Goal: Task Accomplishment & Management: Complete application form

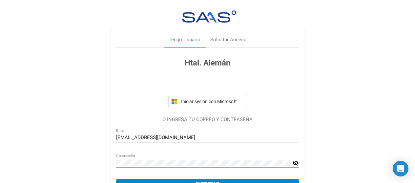
scroll to position [36, 0]
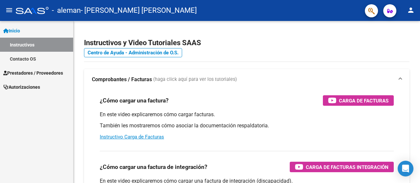
click at [45, 73] on span "Prestadores / Proveedores" at bounding box center [33, 73] width 60 height 7
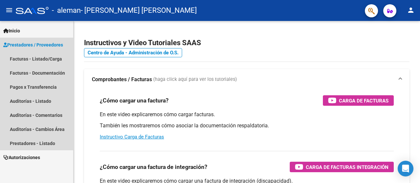
click at [56, 43] on span "Prestadores / Proveedores" at bounding box center [33, 44] width 60 height 7
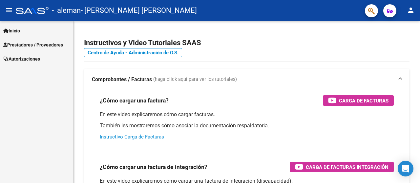
click at [56, 43] on span "Prestadores / Proveedores" at bounding box center [33, 44] width 60 height 7
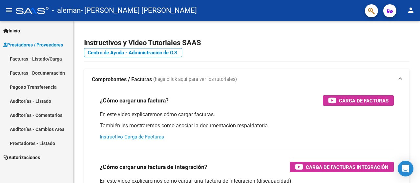
click at [42, 59] on link "Facturas - Listado/Carga" at bounding box center [36, 59] width 73 height 14
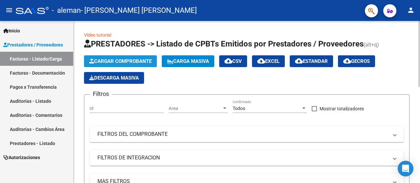
click at [132, 58] on span "Cargar Comprobante" at bounding box center [120, 61] width 62 height 6
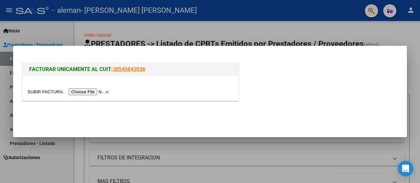
click at [107, 92] on input "file" at bounding box center [69, 92] width 83 height 7
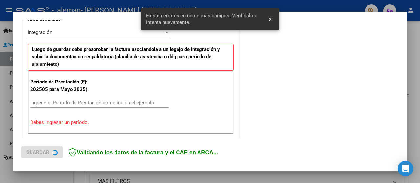
scroll to position [163, 0]
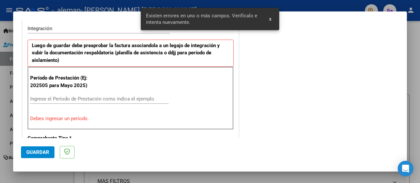
click at [64, 101] on div "Ingrese el Período de Prestación como indica el ejemplo" at bounding box center [99, 99] width 138 height 10
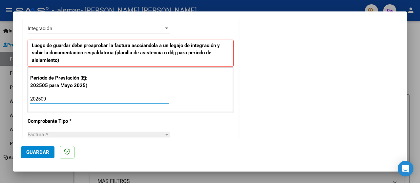
type input "202509"
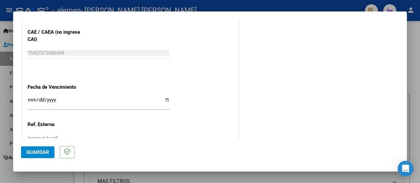
scroll to position [450, 0]
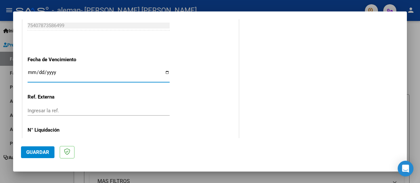
click at [48, 71] on input "Ingresar la fecha" at bounding box center [99, 75] width 142 height 10
click at [34, 70] on input "Ingresar la fecha" at bounding box center [99, 75] width 142 height 10
click at [29, 73] on input "Ingresar la fecha" at bounding box center [99, 75] width 142 height 10
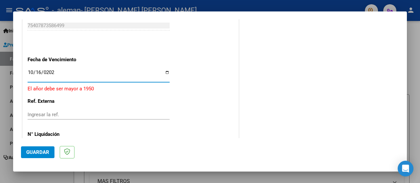
type input "[DATE]"
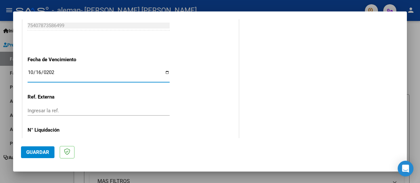
click at [44, 154] on span "Guardar" at bounding box center [37, 153] width 23 height 6
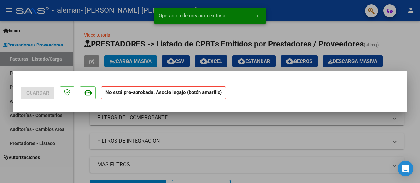
scroll to position [0, 0]
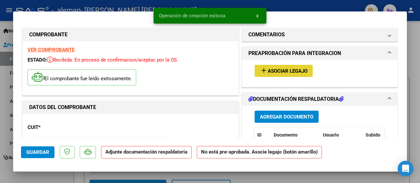
click at [281, 68] on span "add Asociar Legajo" at bounding box center [284, 71] width 48 height 6
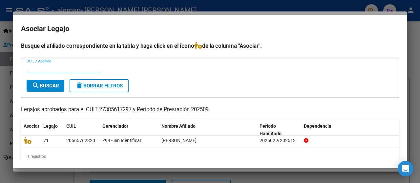
click at [69, 67] on input "CUIL / Apellido" at bounding box center [64, 68] width 74 height 6
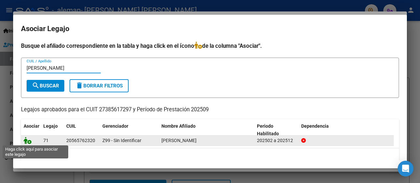
type input "[PERSON_NAME]"
click at [28, 139] on icon at bounding box center [28, 140] width 8 height 7
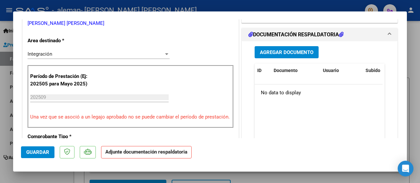
scroll to position [148, 0]
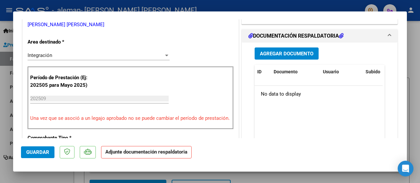
click at [295, 57] on span "Agregar Documento" at bounding box center [286, 54] width 53 height 6
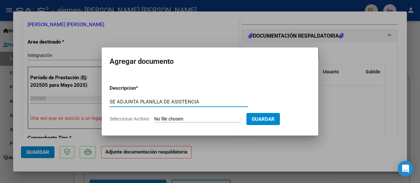
type input "SE ADJUNTA PLANILLA DE ASISTENCIA"
click at [177, 117] on input "Seleccionar Archivo" at bounding box center [197, 119] width 87 height 6
type input "C:\fakepath\PLANILLA DE ASISTENCIA DE [PERSON_NAME] [DATE] (1).pdf"
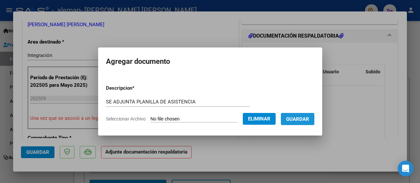
click at [307, 115] on button "Guardar" at bounding box center [297, 119] width 33 height 12
